Goal: Information Seeking & Learning: Understand process/instructions

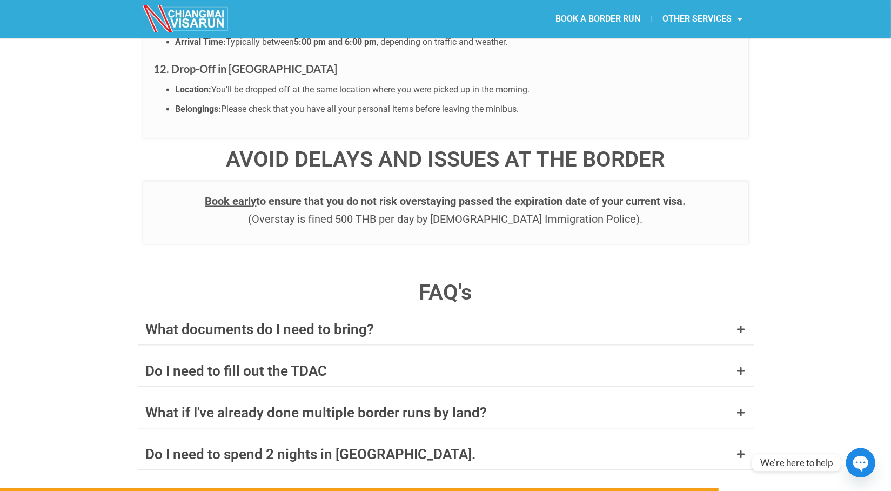
scroll to position [3998, 0]
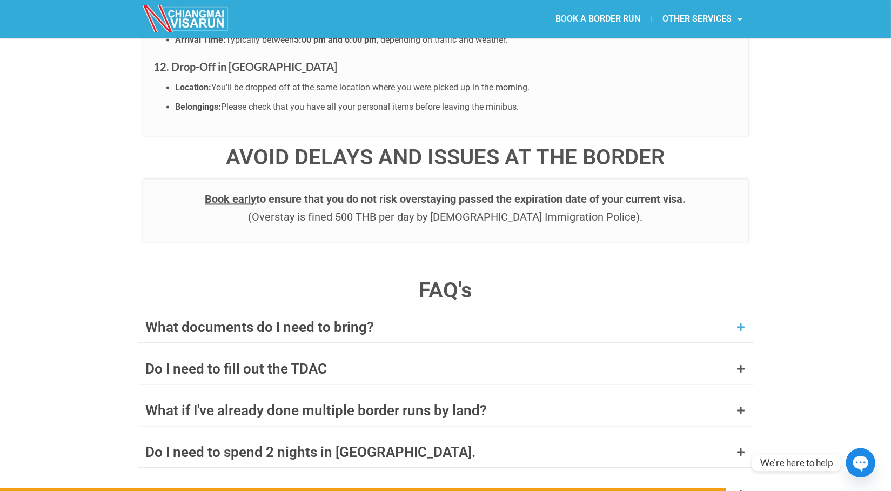
click at [412, 312] on div "What documents do I need to bring?" at bounding box center [446, 327] width 616 height 30
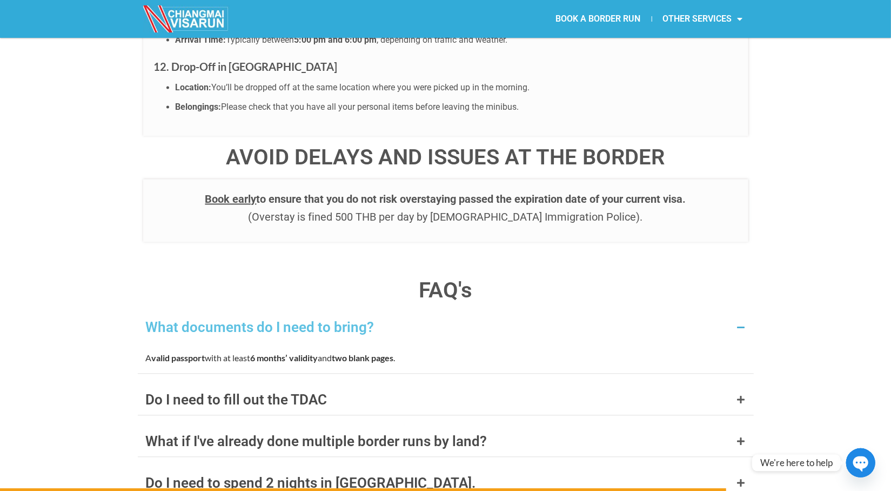
click at [412, 312] on div "What documents do I need to bring?" at bounding box center [446, 327] width 616 height 30
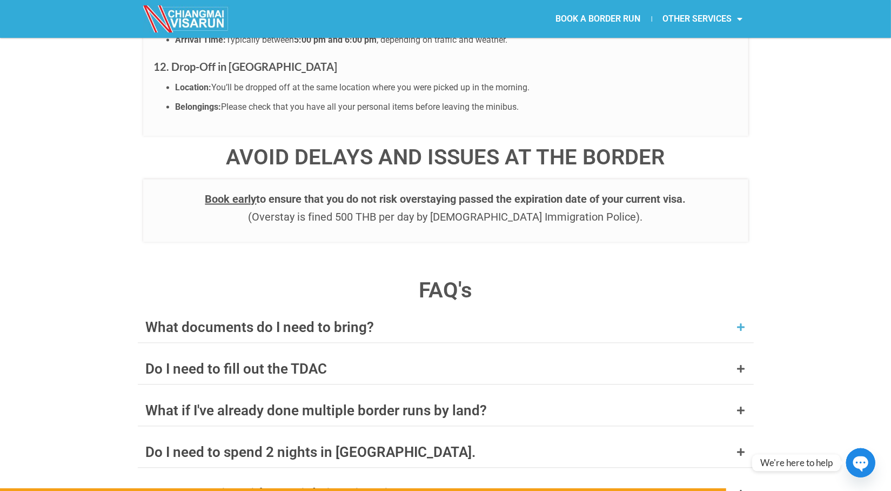
click at [412, 312] on div "What documents do I need to bring?" at bounding box center [446, 327] width 616 height 30
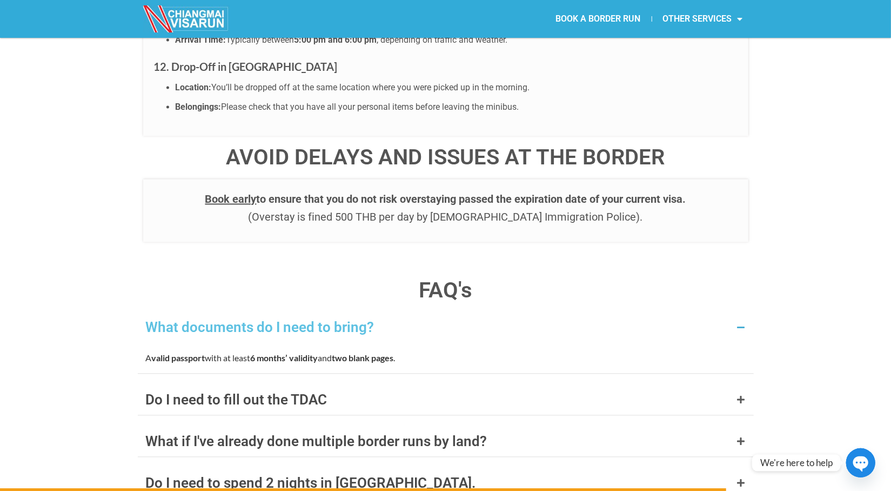
click at [412, 312] on div "What documents do I need to bring?" at bounding box center [446, 327] width 616 height 30
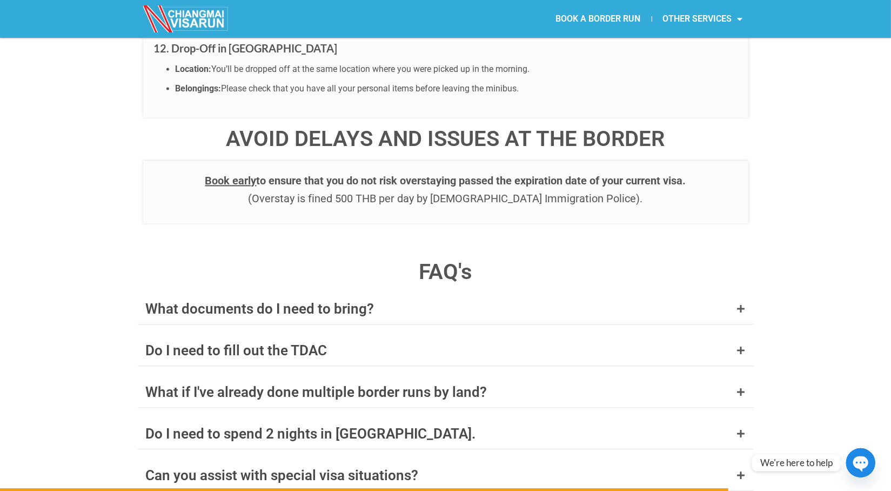
scroll to position [4052, 0]
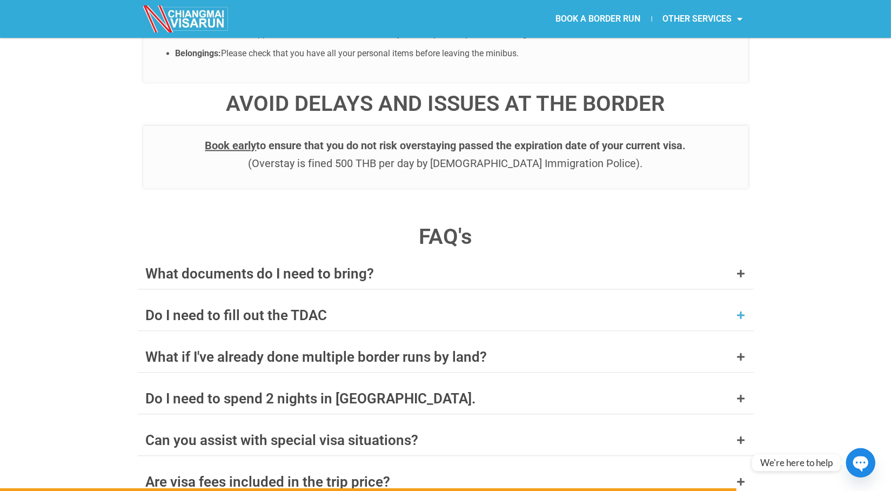
click at [412, 300] on div "Do I need to fill out the TDAC" at bounding box center [446, 315] width 616 height 30
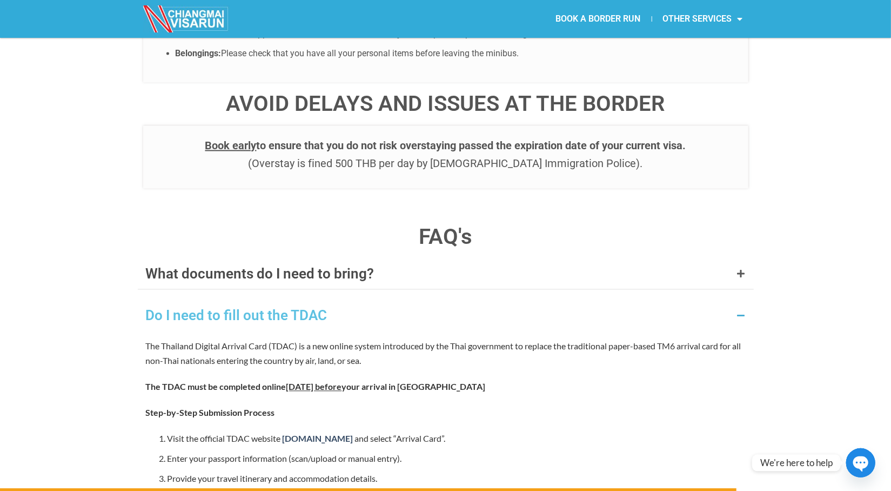
click at [412, 300] on div "Do I need to fill out the TDAC" at bounding box center [446, 315] width 616 height 30
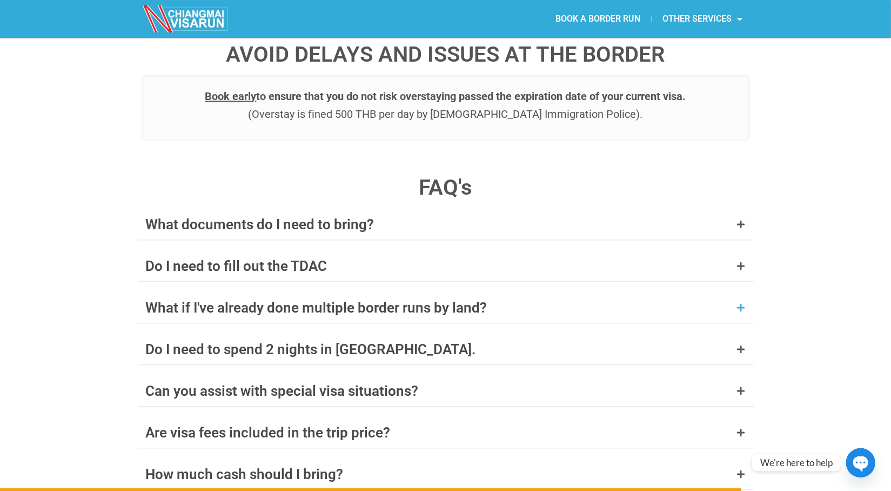
scroll to position [4106, 0]
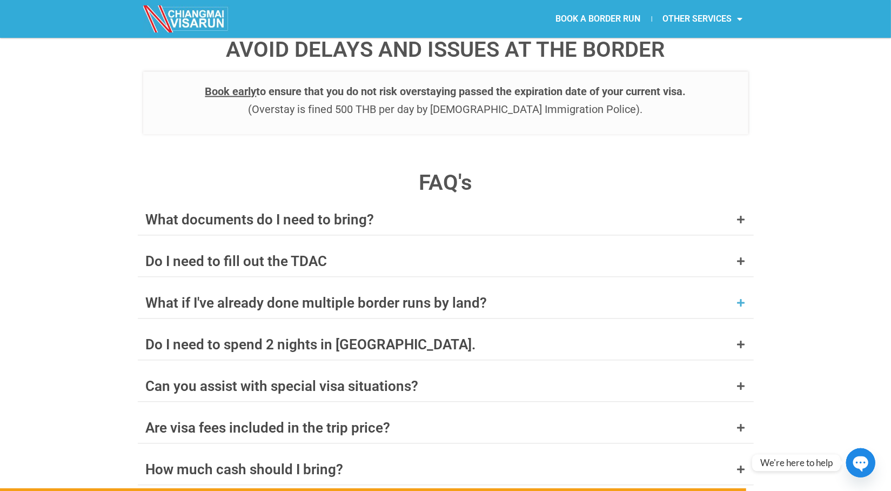
click at [425, 295] on div "What if I've already done multiple border runs by land?" at bounding box center [316, 302] width 341 height 14
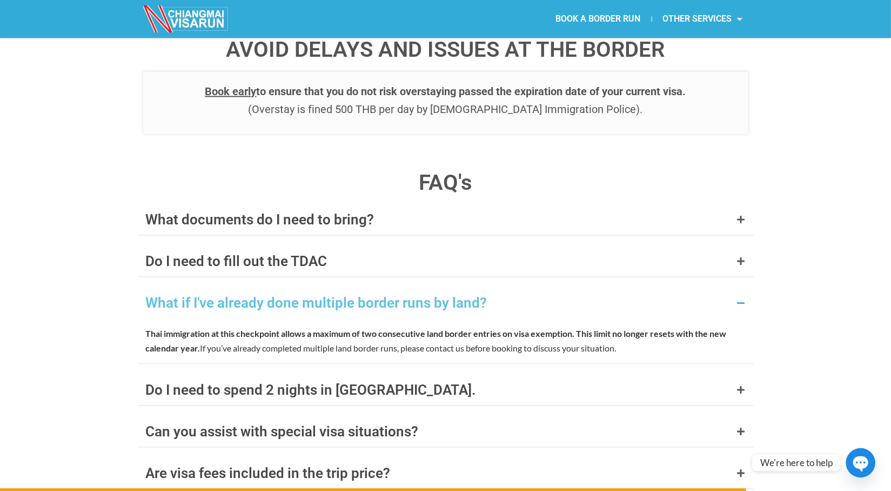
click at [425, 295] on div "What if I've already done multiple border runs by land?" at bounding box center [316, 302] width 341 height 14
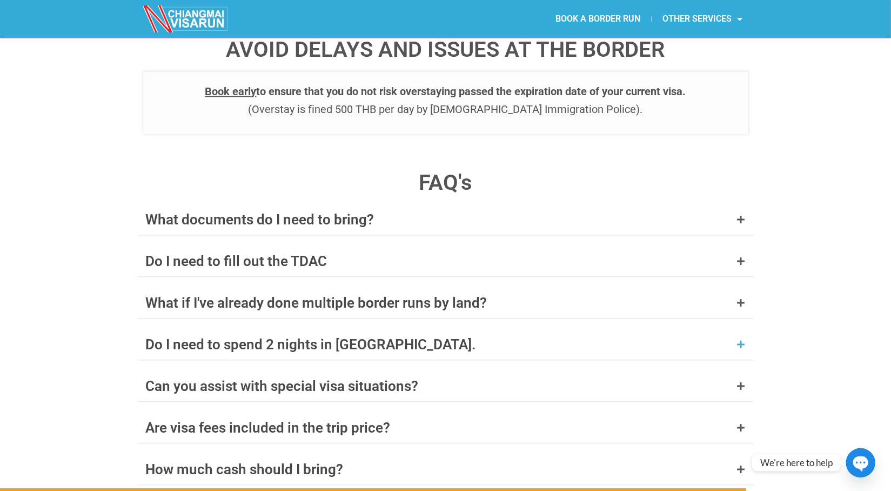
click at [423, 329] on div "Do I need to spend 2 nights in [GEOGRAPHIC_DATA]." at bounding box center [446, 344] width 616 height 30
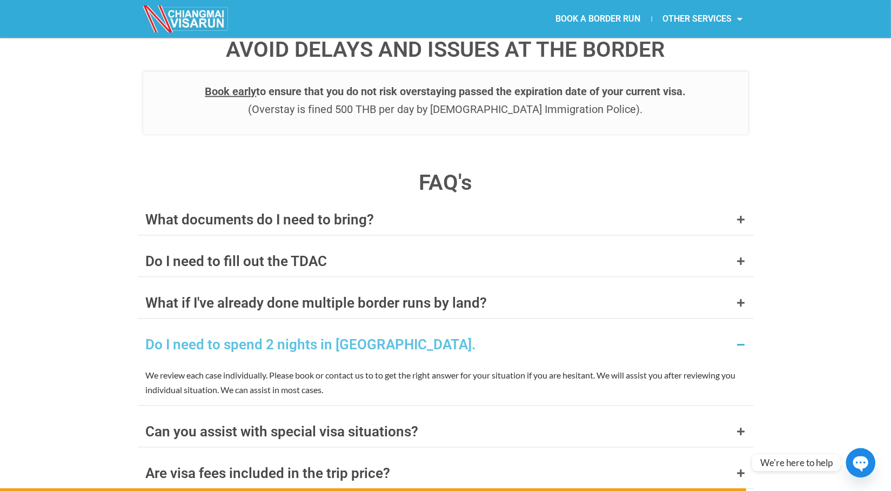
click at [423, 329] on div "Do I need to spend 2 nights in [GEOGRAPHIC_DATA]." at bounding box center [446, 344] width 616 height 30
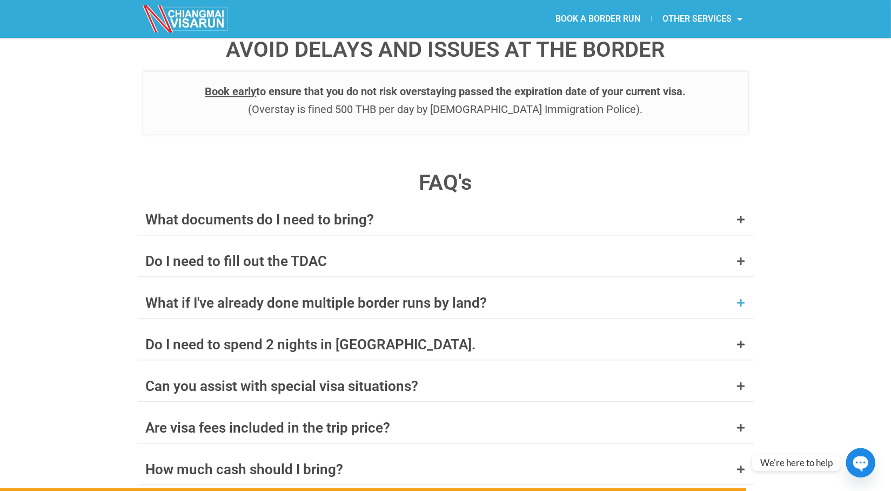
click at [433, 295] on div "What if I've already done multiple border runs by land?" at bounding box center [316, 302] width 341 height 14
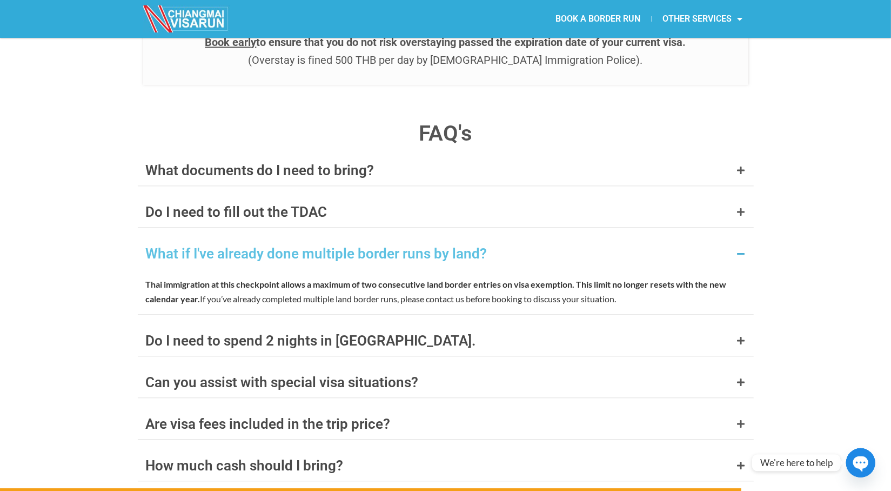
scroll to position [4160, 0]
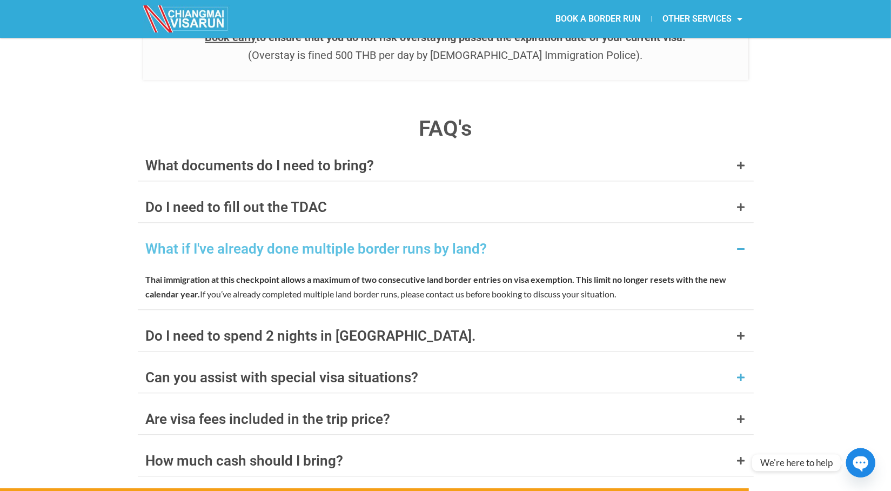
click at [428, 362] on div "Can you assist with special visa situations?" at bounding box center [446, 377] width 616 height 30
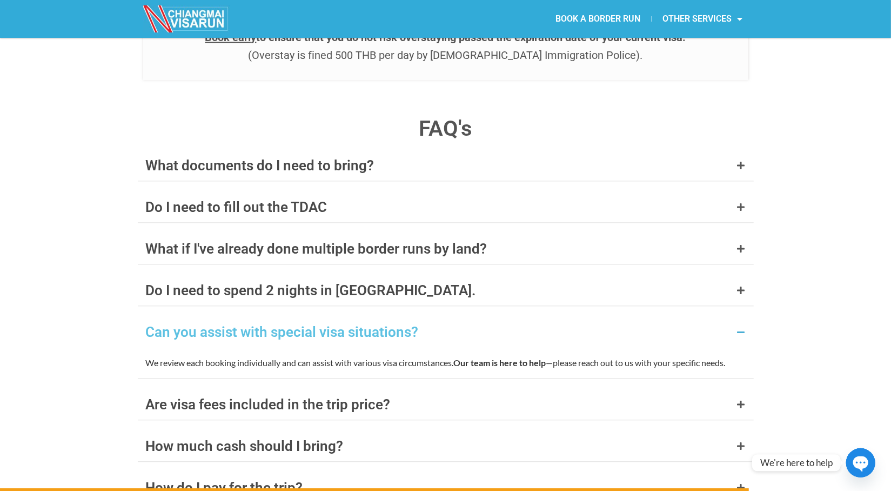
click at [439, 317] on div "Can you assist with special visa situations?" at bounding box center [446, 332] width 616 height 30
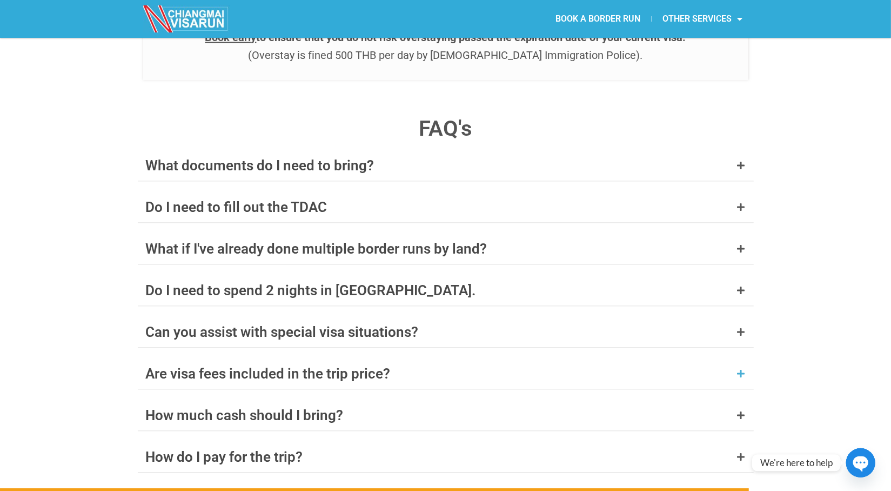
click at [431, 358] on div "Are visa fees included in the trip price?" at bounding box center [446, 373] width 616 height 30
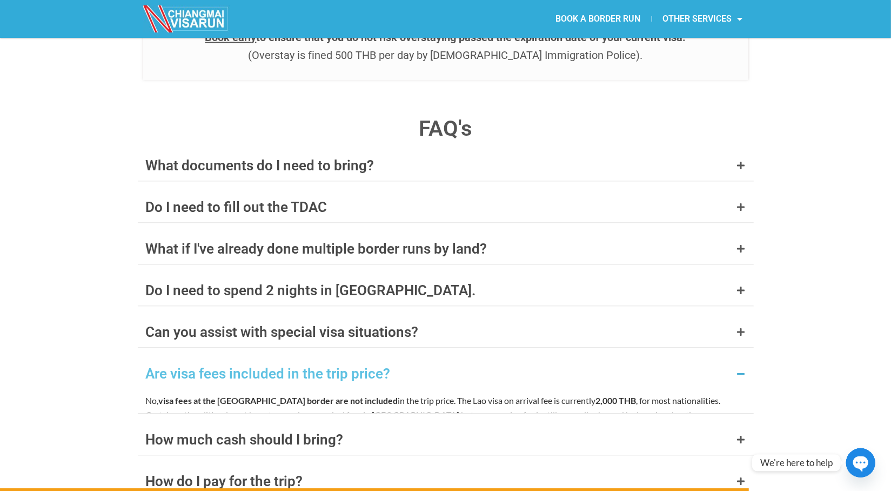
click at [431, 358] on div "Are visa fees included in the trip price?" at bounding box center [446, 373] width 616 height 30
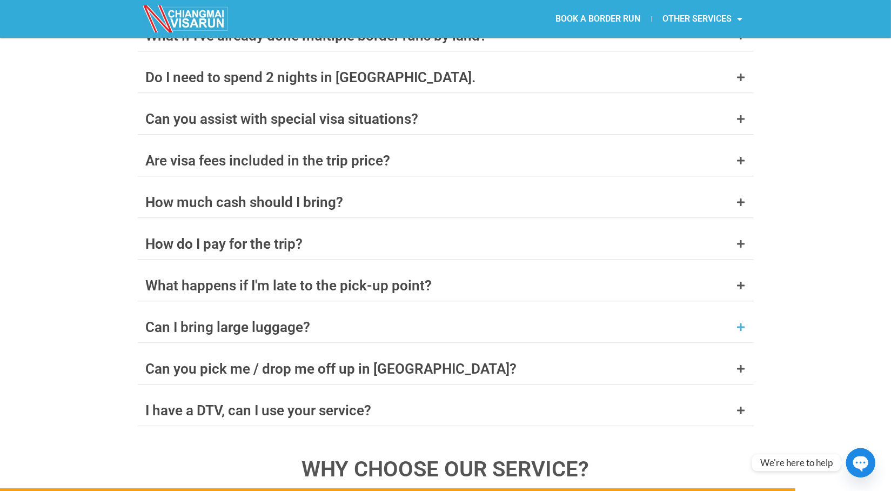
scroll to position [4376, 0]
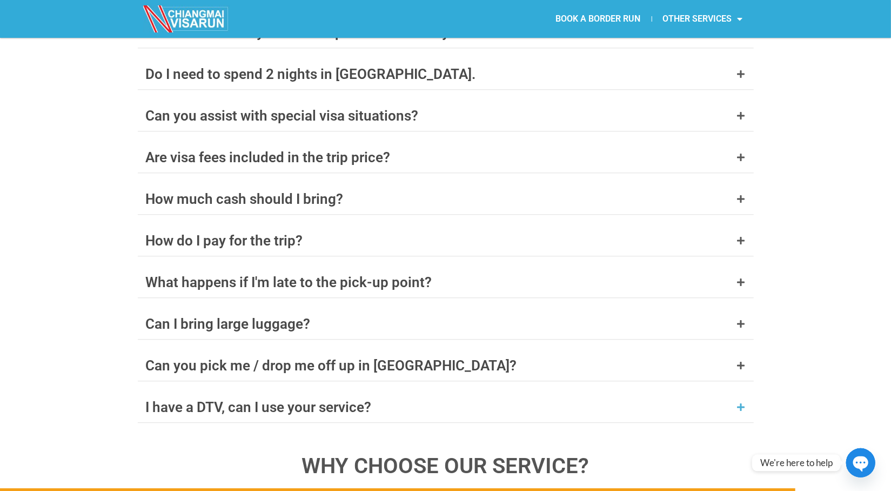
click at [424, 392] on div "I have a DTV, can I use your service?" at bounding box center [446, 407] width 616 height 30
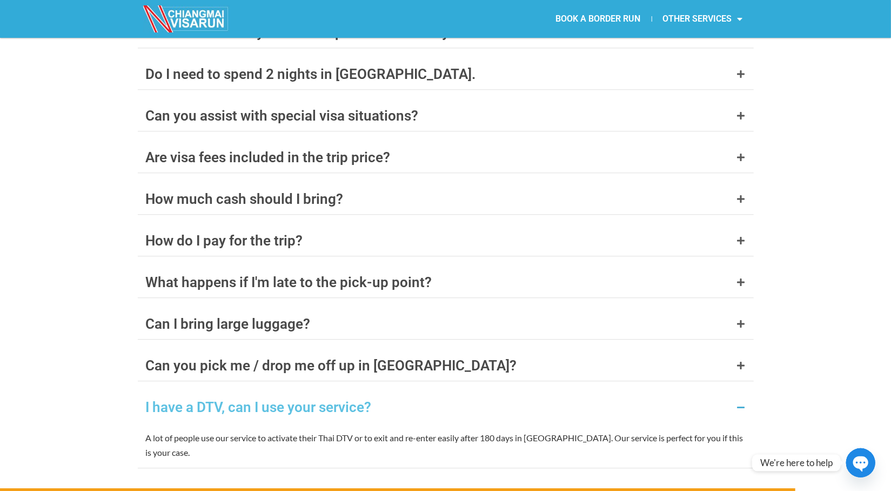
click at [421, 392] on div "I have a DTV, can I use your service?" at bounding box center [446, 407] width 616 height 30
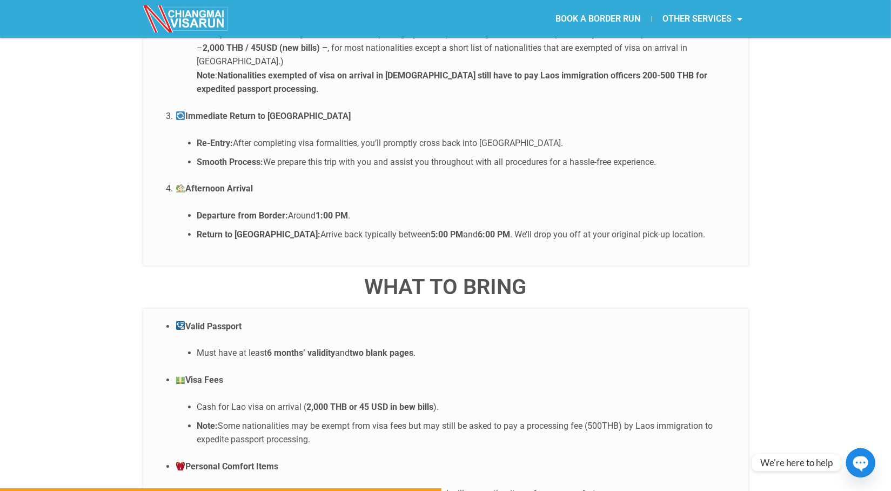
scroll to position [2310, 0]
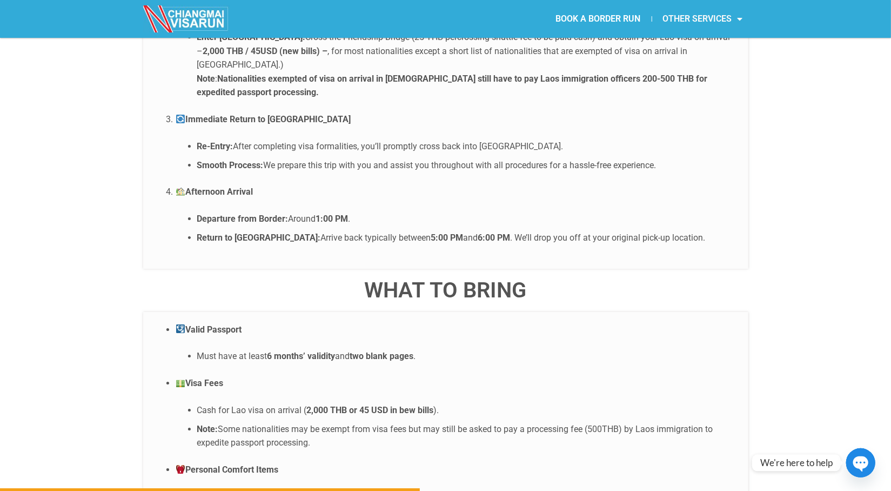
click at [708, 19] on link "OTHER SERVICES" at bounding box center [703, 18] width 102 height 25
click at [718, 16] on link "OTHER SERVICES" at bounding box center [703, 18] width 102 height 25
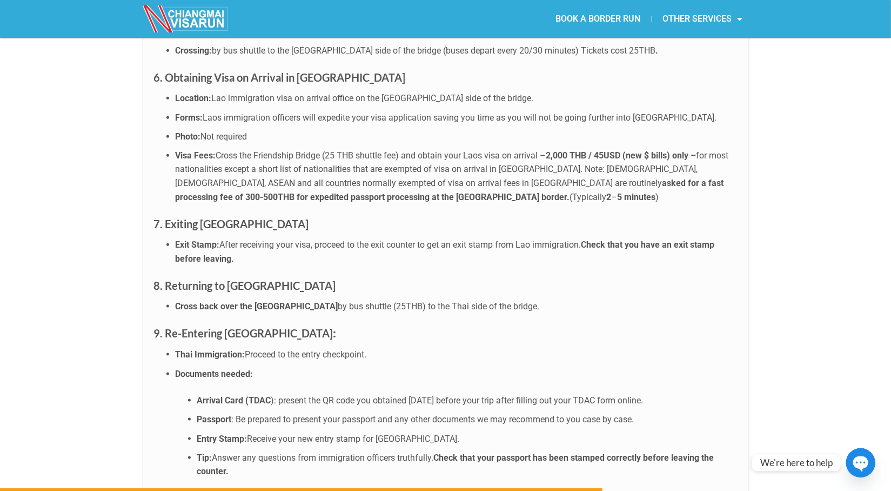
scroll to position [3403, 0]
